Goal: Task Accomplishment & Management: Understand process/instructions

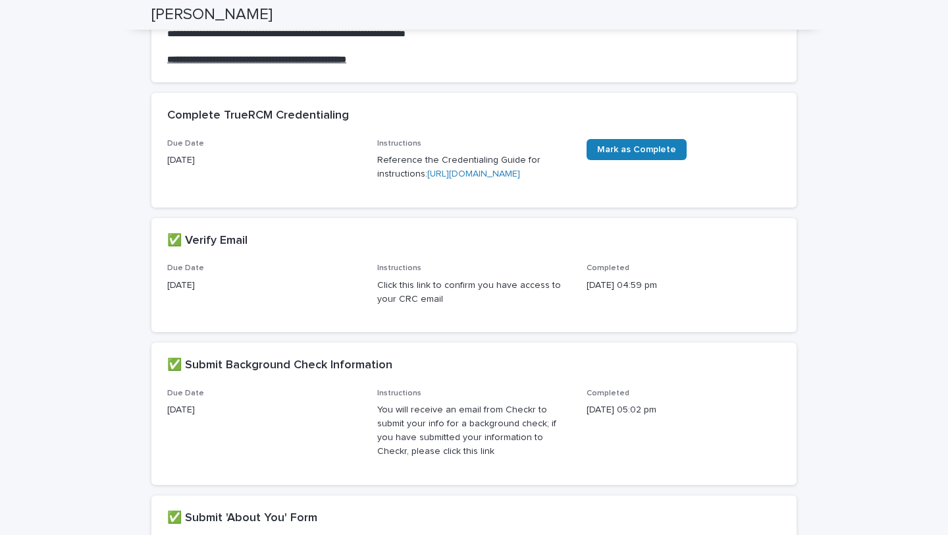
scroll to position [136, 0]
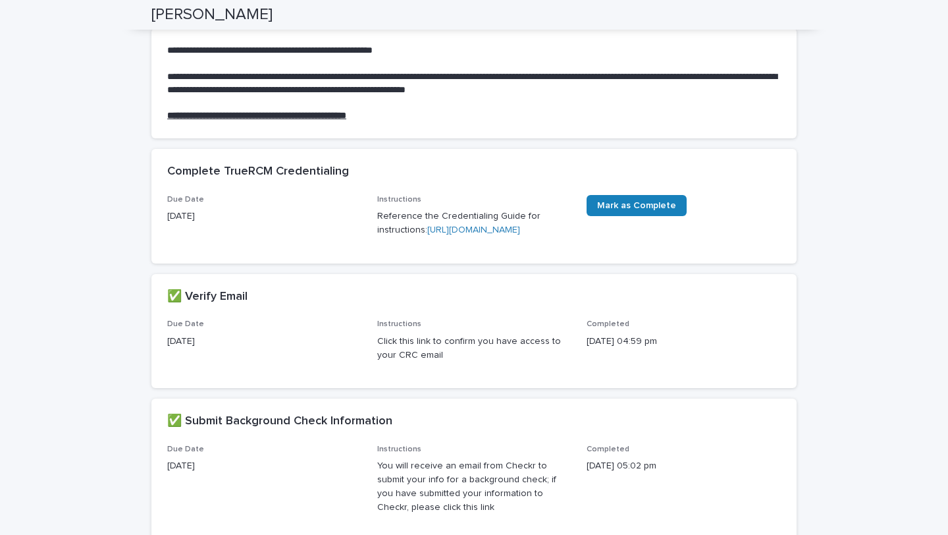
click at [472, 234] on link "[URL][DOMAIN_NAME]" at bounding box center [473, 229] width 93 height 9
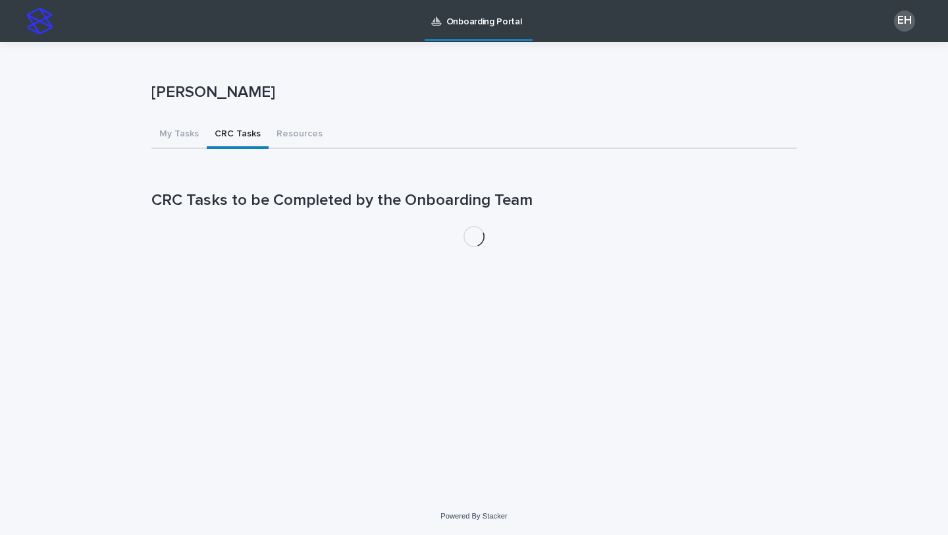
click at [253, 132] on button "CRC Tasks" at bounding box center [238, 135] width 62 height 28
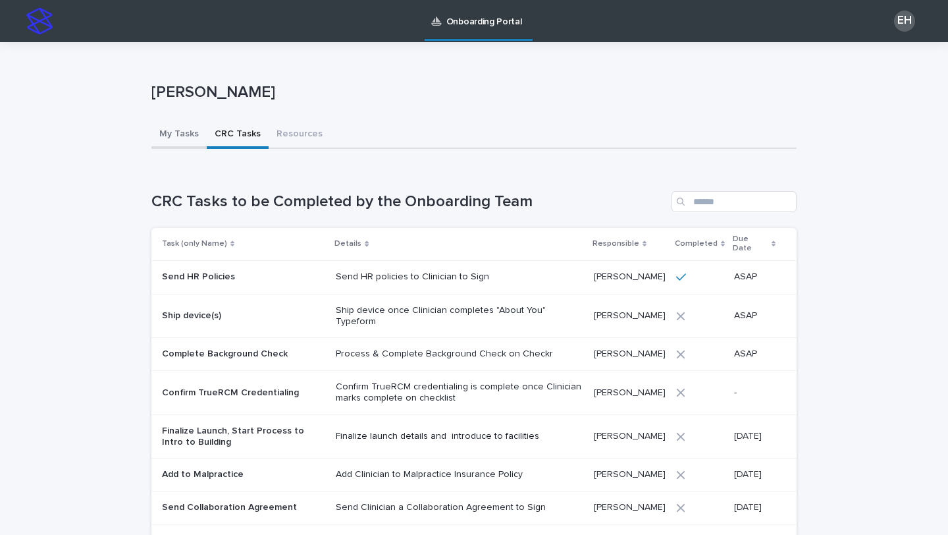
click at [184, 136] on button "My Tasks" at bounding box center [178, 135] width 55 height 28
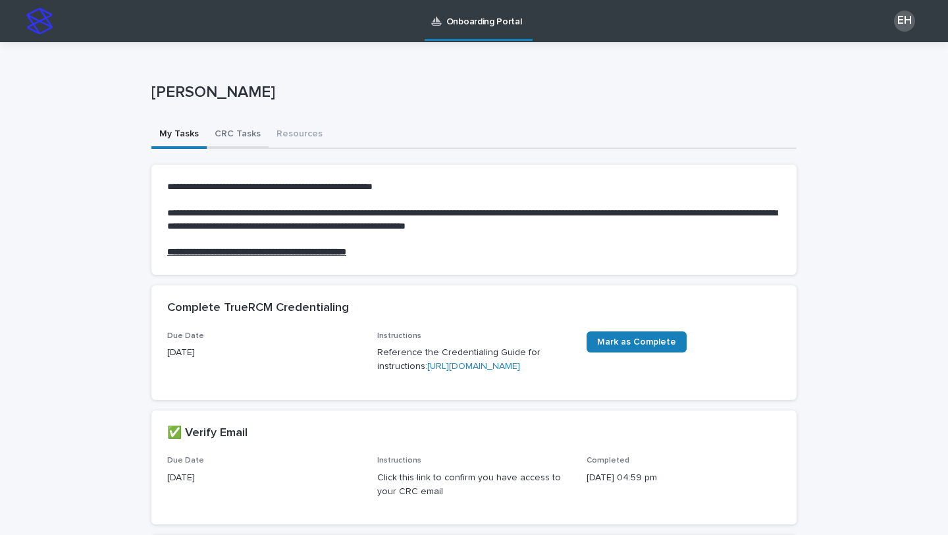
click at [221, 133] on button "CRC Tasks" at bounding box center [238, 135] width 62 height 28
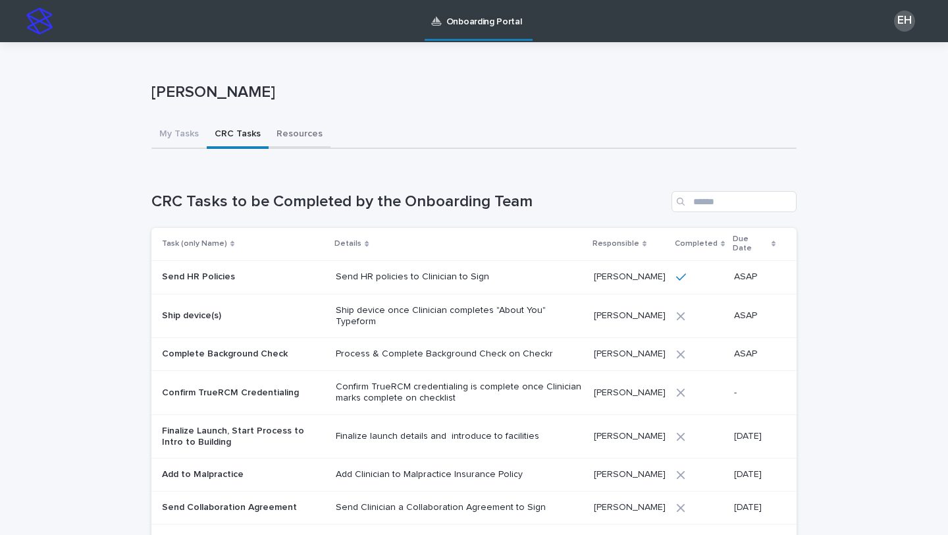
click at [283, 134] on button "Resources" at bounding box center [300, 135] width 62 height 28
